Goal: Navigation & Orientation: Understand site structure

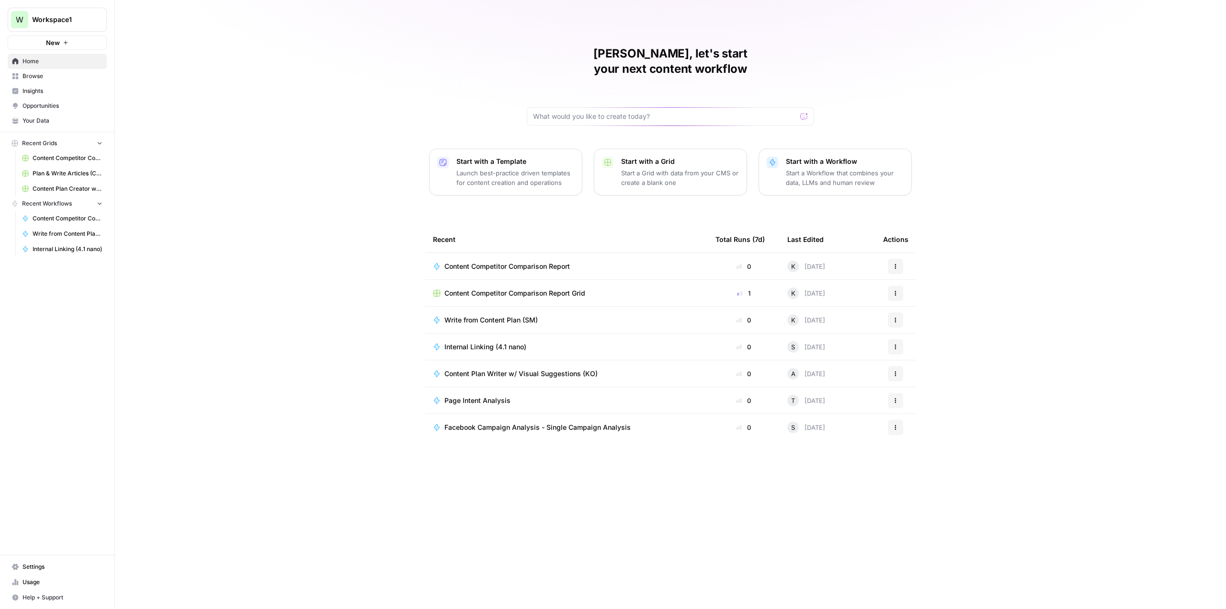
click at [62, 218] on span "Content Competitor Comparison Report" at bounding box center [68, 218] width 70 height 9
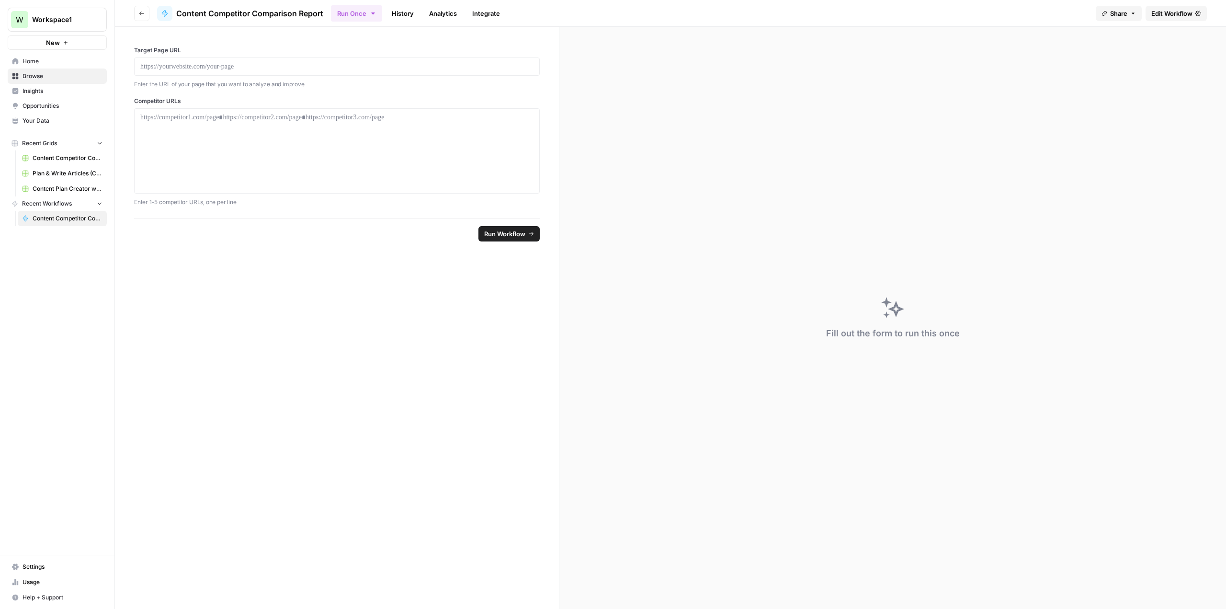
click at [35, 90] on span "Insights" at bounding box center [63, 91] width 80 height 9
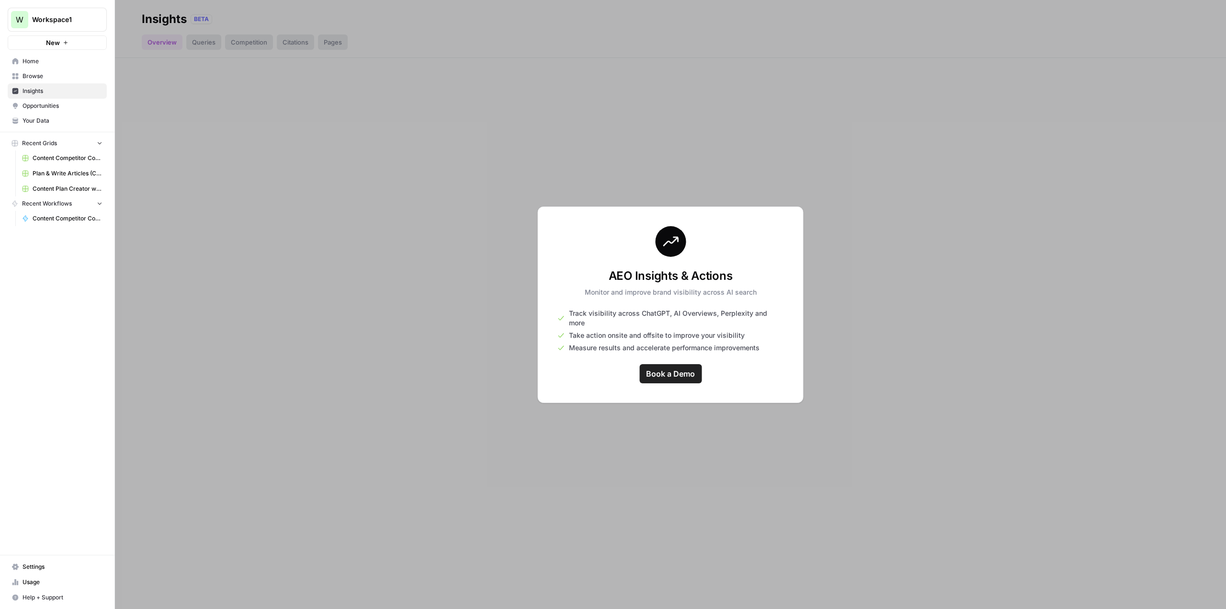
click at [29, 73] on span "Browse" at bounding box center [63, 76] width 80 height 9
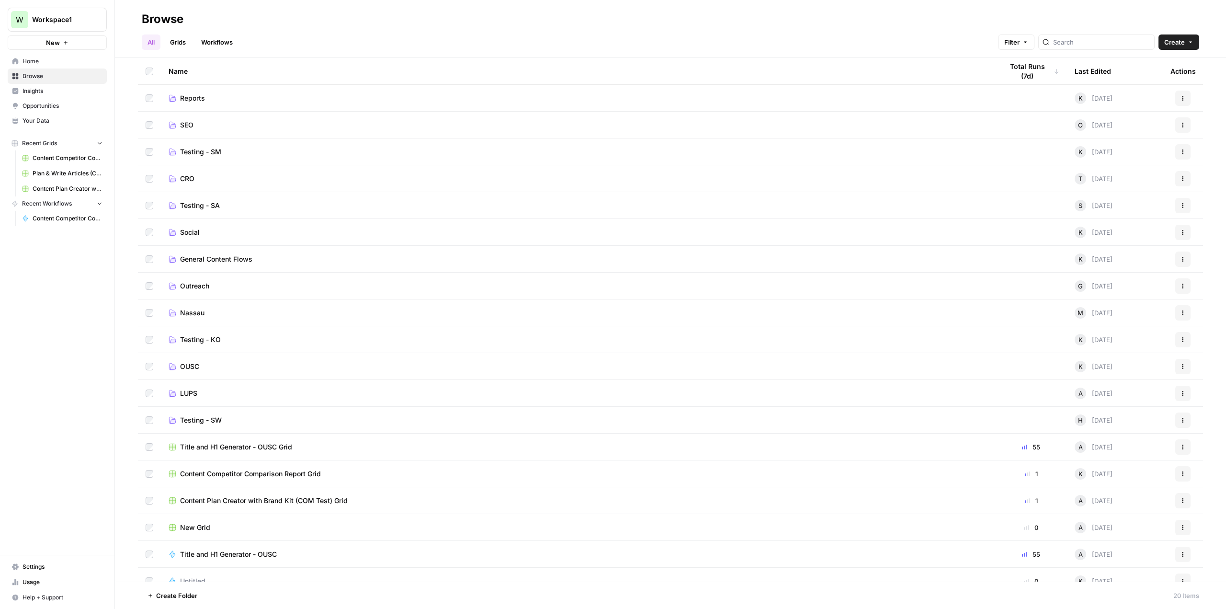
click at [191, 228] on span "Social" at bounding box center [190, 233] width 20 height 10
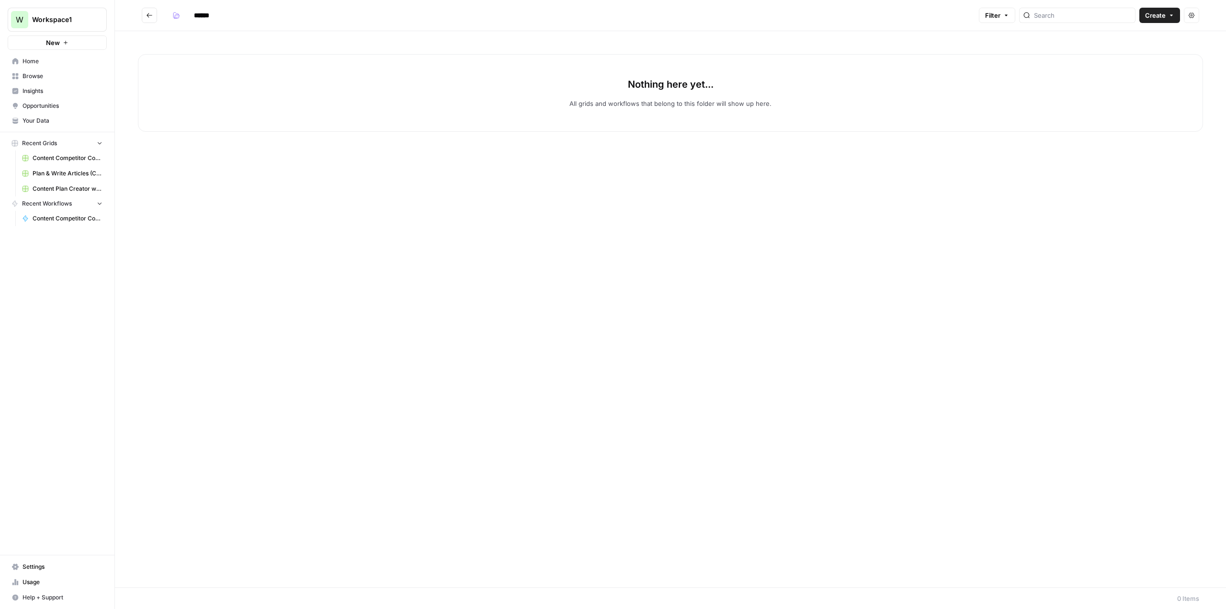
click at [150, 18] on icon "Go back" at bounding box center [149, 15] width 7 height 7
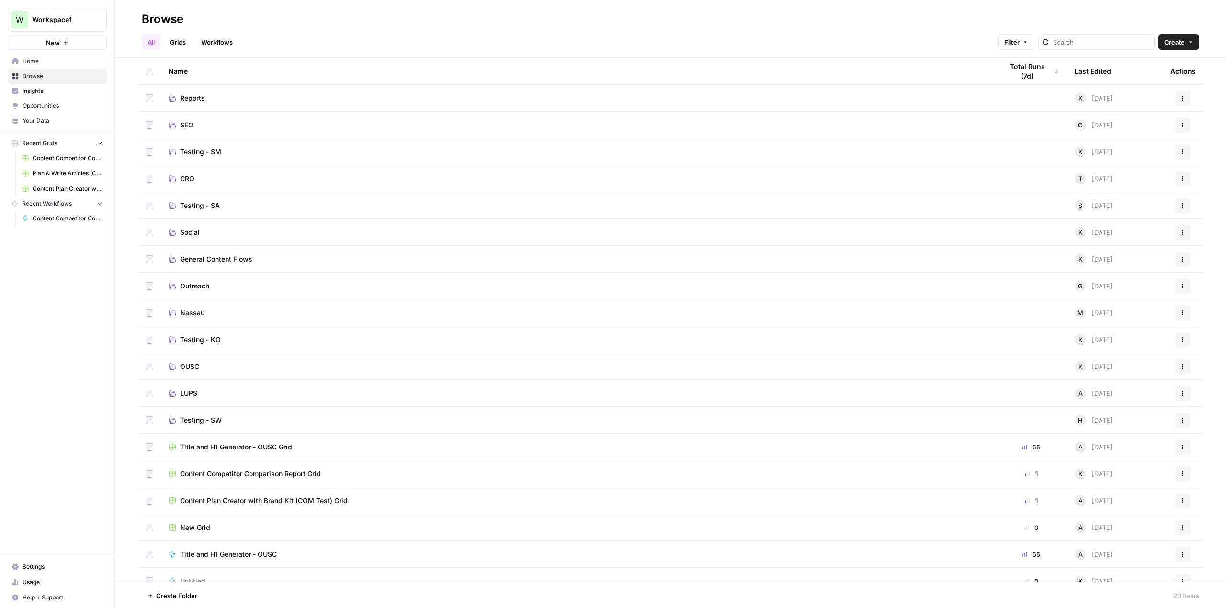
click at [193, 311] on span "Nassau" at bounding box center [192, 313] width 24 height 10
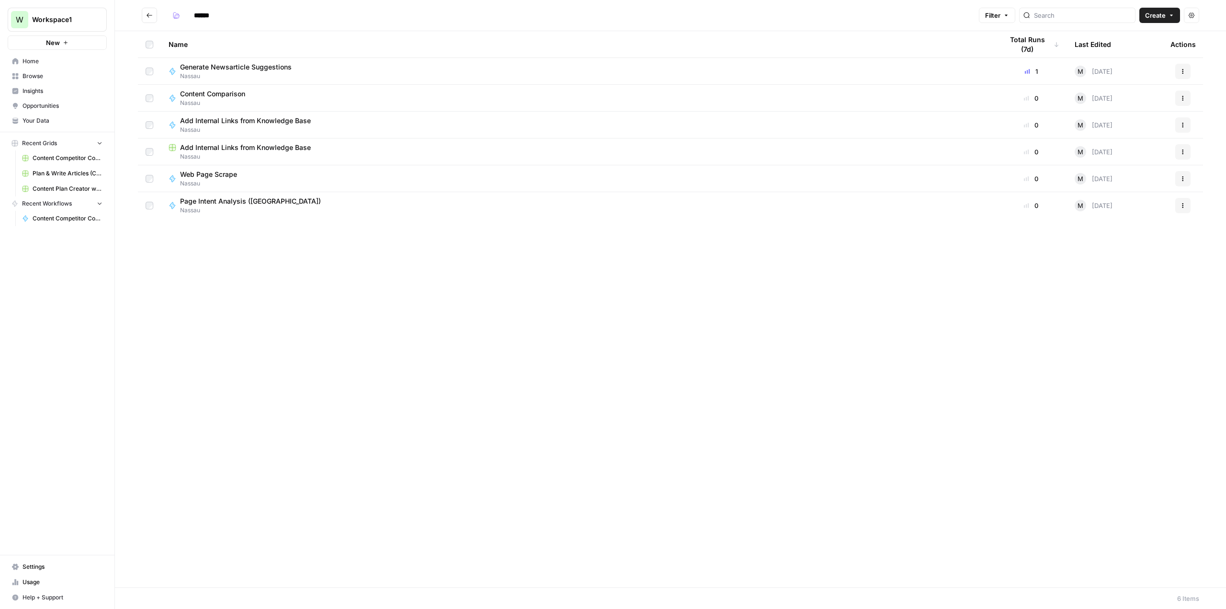
click at [148, 12] on icon "Go back" at bounding box center [149, 15] width 7 height 7
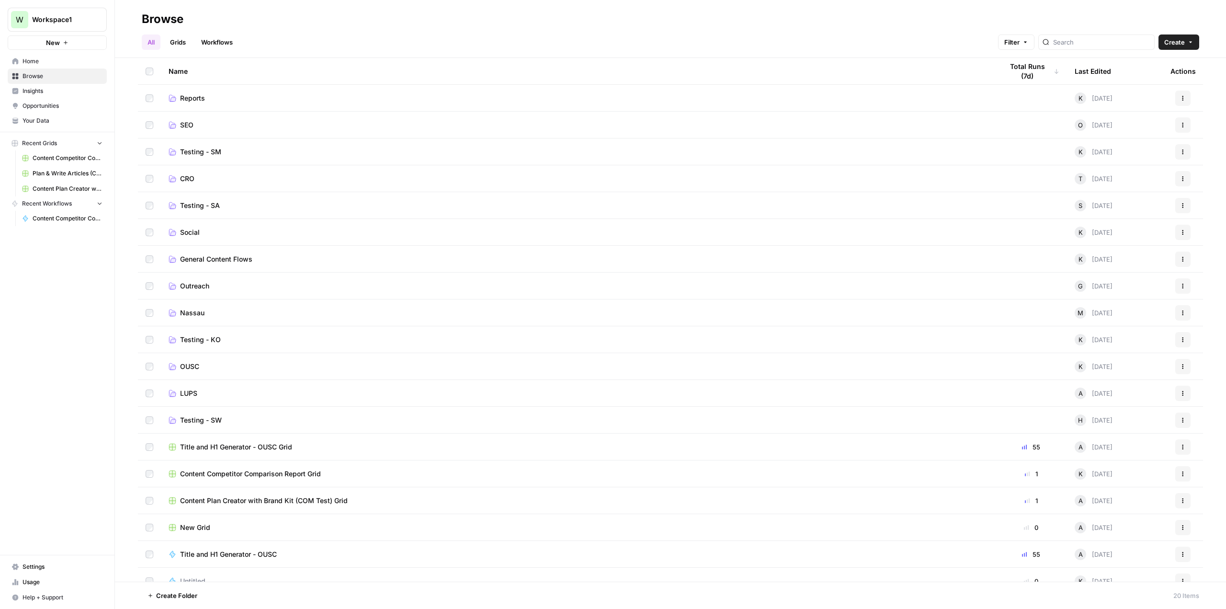
click at [187, 94] on span "Reports" at bounding box center [192, 98] width 25 height 10
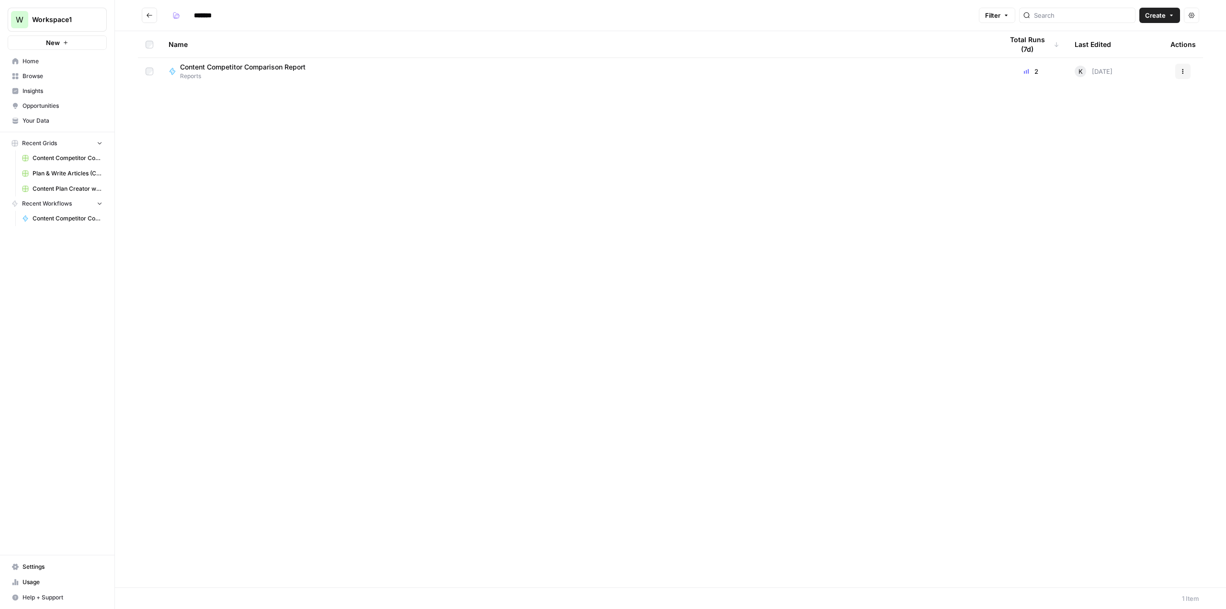
click at [148, 11] on button "Go back" at bounding box center [149, 15] width 15 height 15
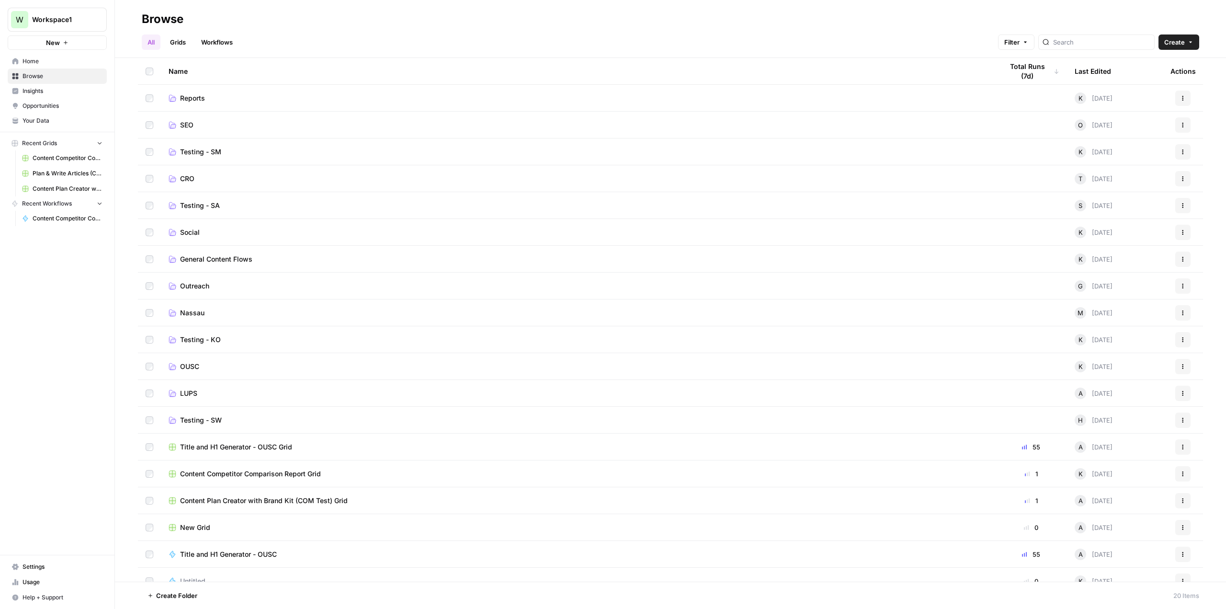
click at [185, 176] on span "CRO" at bounding box center [187, 179] width 14 height 10
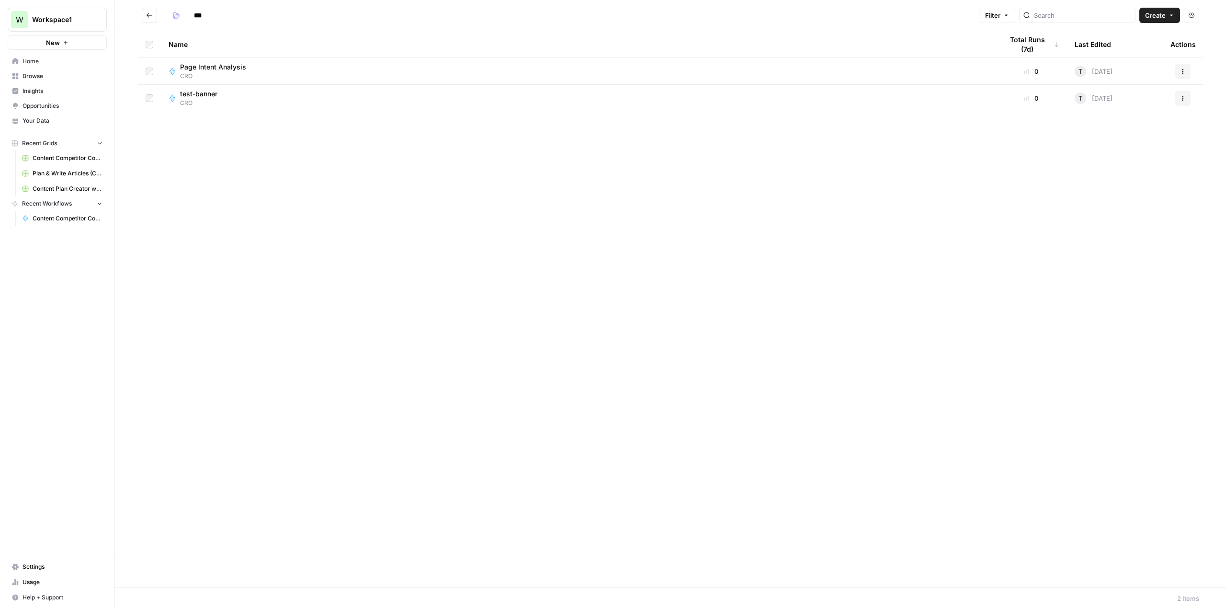
click at [154, 11] on button "Go back" at bounding box center [149, 15] width 15 height 15
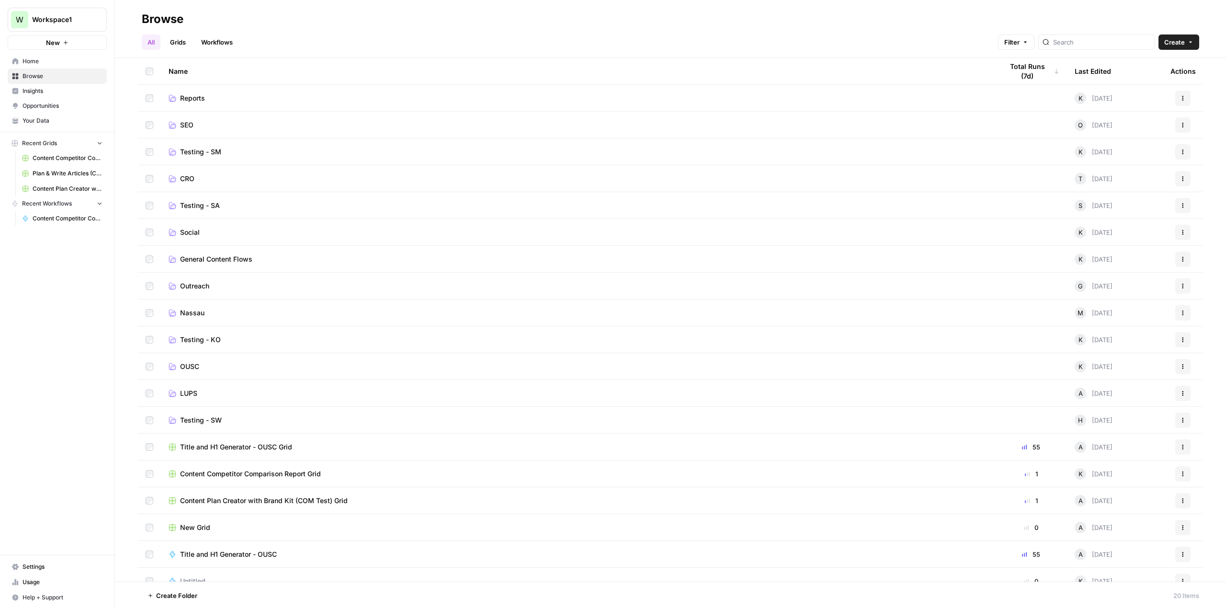
click at [200, 284] on span "Outreach" at bounding box center [194, 286] width 29 height 10
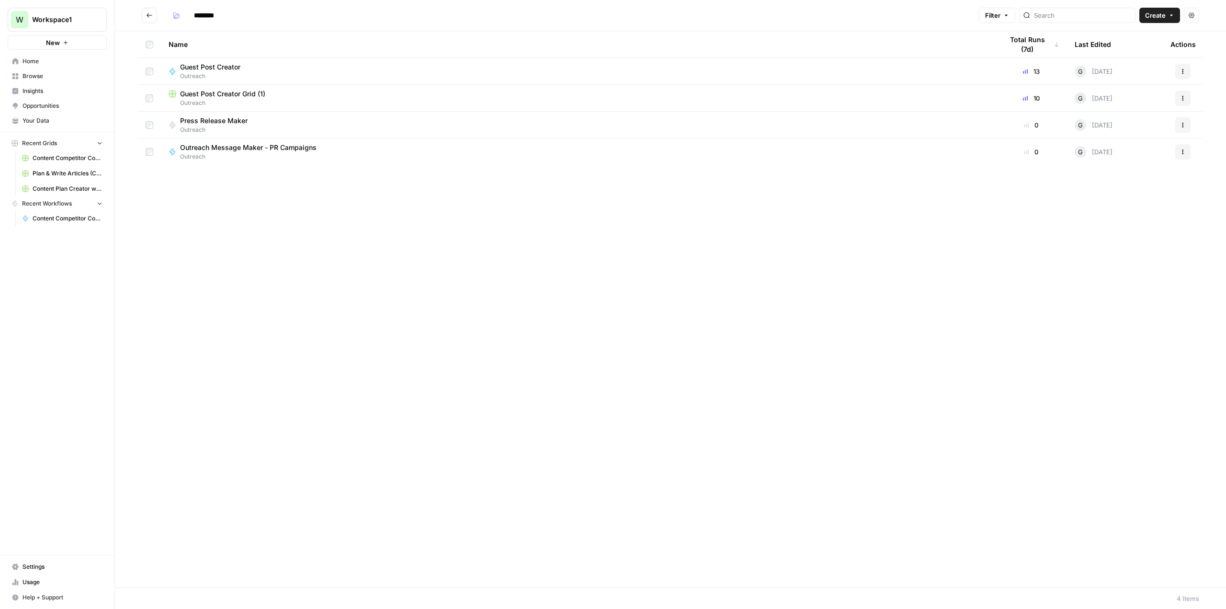
click at [146, 10] on button "Go back" at bounding box center [149, 15] width 15 height 15
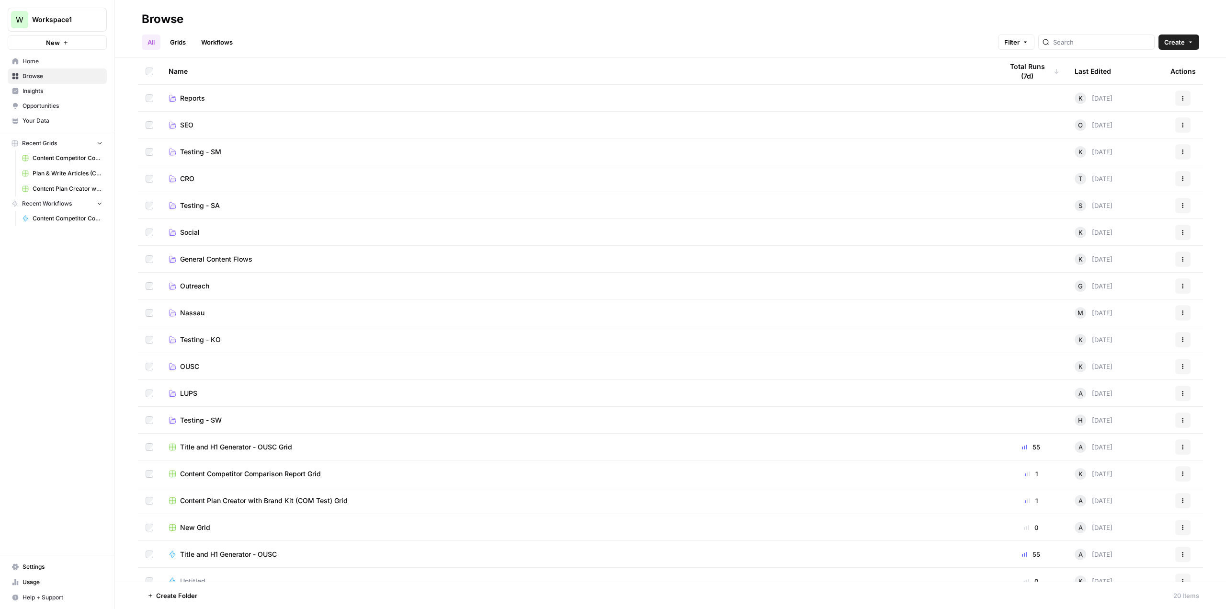
click at [71, 465] on div "W Workspace1 New Home Browse Insights Opportunities Your Data Recent Grids Cont…" at bounding box center [57, 304] width 114 height 609
